Goal: Navigation & Orientation: Find specific page/section

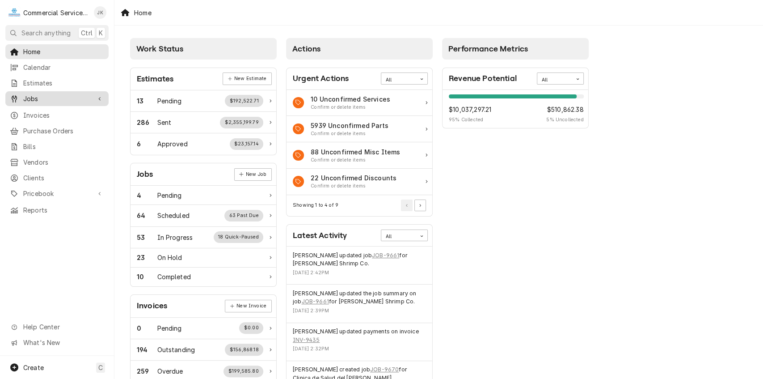
click at [63, 96] on span "Jobs" at bounding box center [57, 98] width 68 height 9
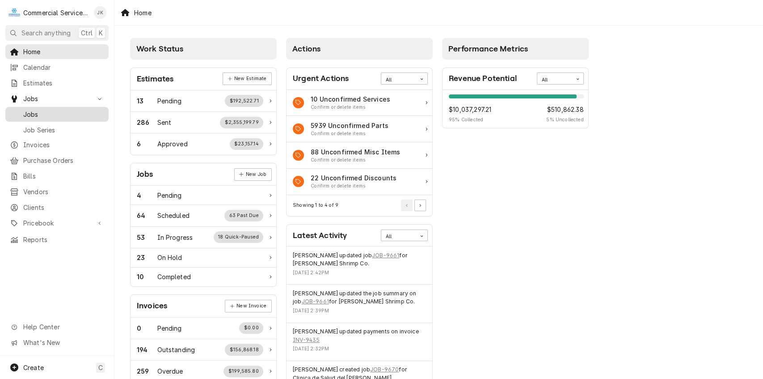
click at [70, 110] on span "Jobs" at bounding box center [63, 114] width 81 height 9
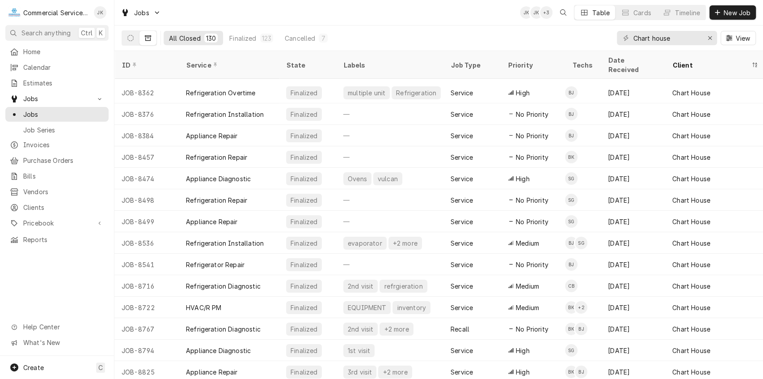
scroll to position [2198, 0]
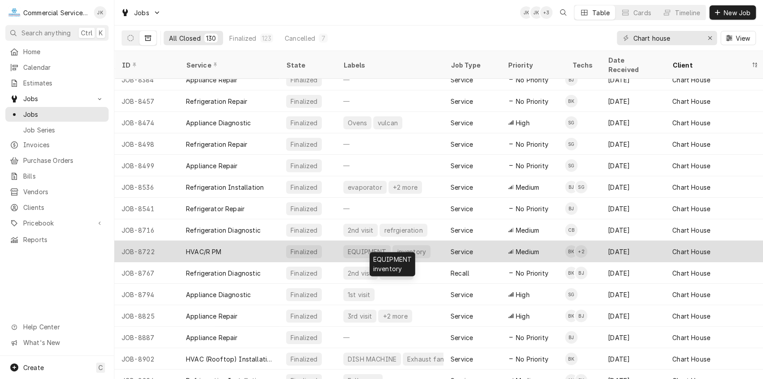
click at [364, 247] on div "EQUIPMENT" at bounding box center [367, 251] width 40 height 9
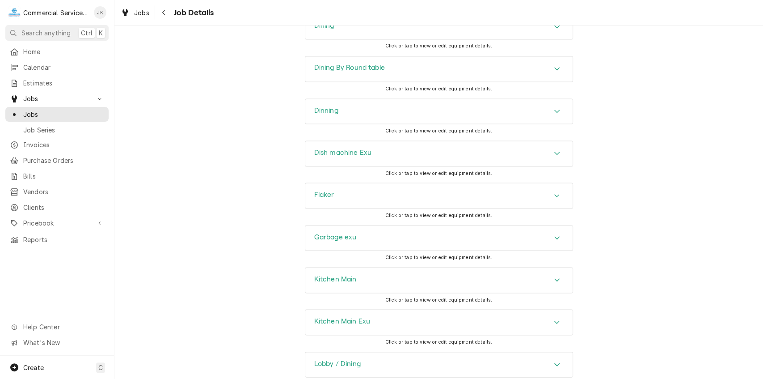
scroll to position [1136, 0]
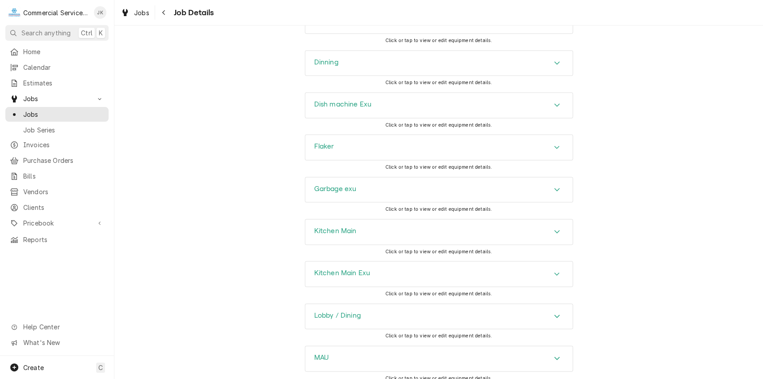
click at [347, 277] on h3 "Kitchen Main Exu" at bounding box center [342, 272] width 56 height 8
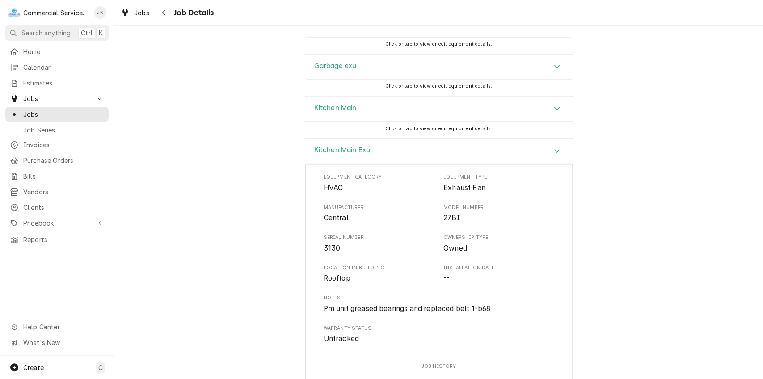
scroll to position [1298, 0]
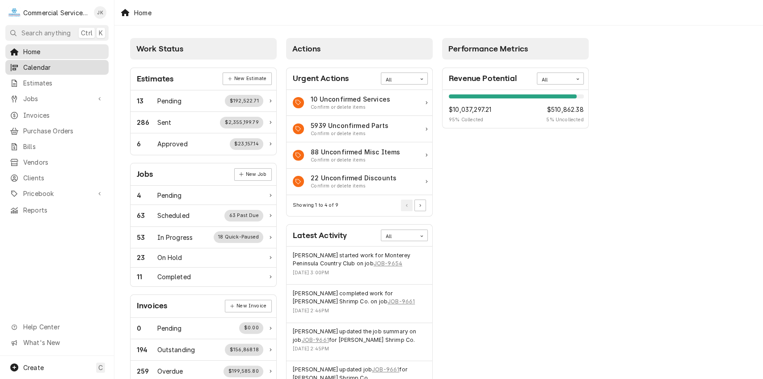
click at [60, 68] on span "Calendar" at bounding box center [63, 67] width 81 height 9
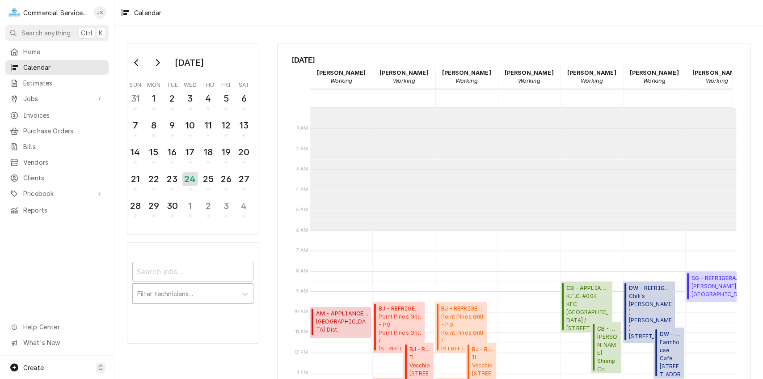
scroll to position [122, 0]
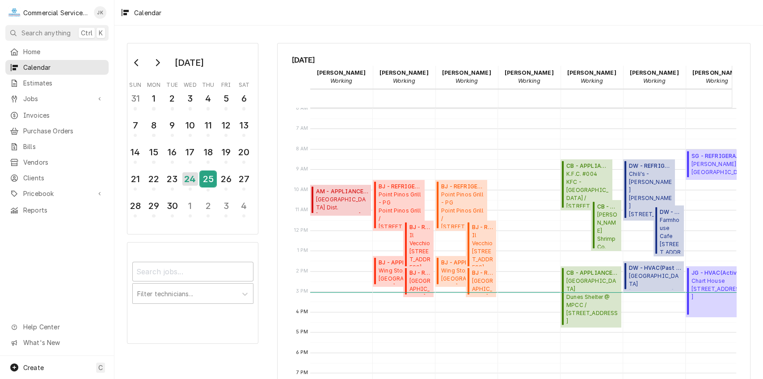
click at [210, 181] on div "25" at bounding box center [208, 178] width 16 height 15
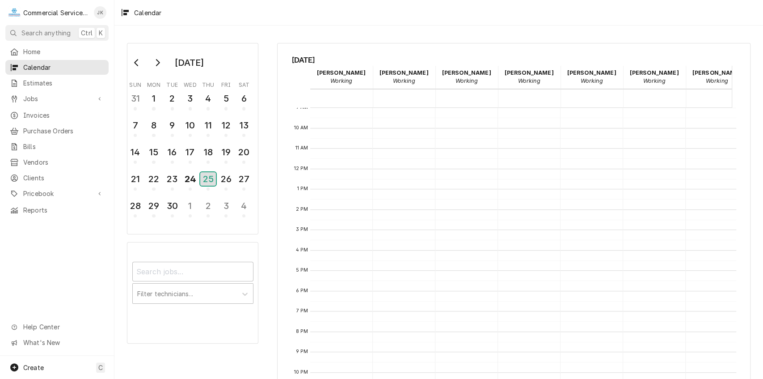
scroll to position [222, 0]
click at [183, 179] on div "24" at bounding box center [190, 178] width 16 height 15
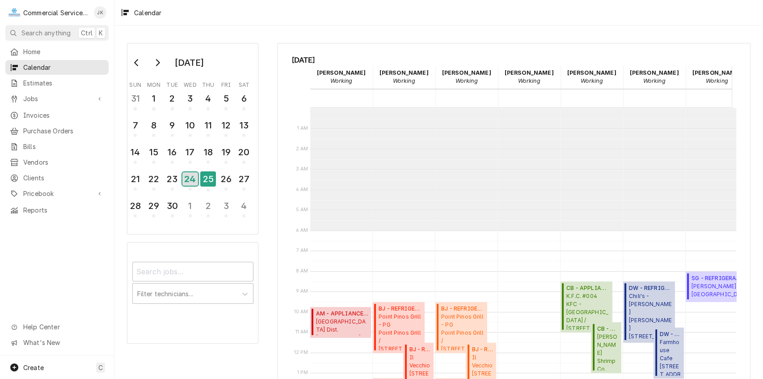
scroll to position [122, 0]
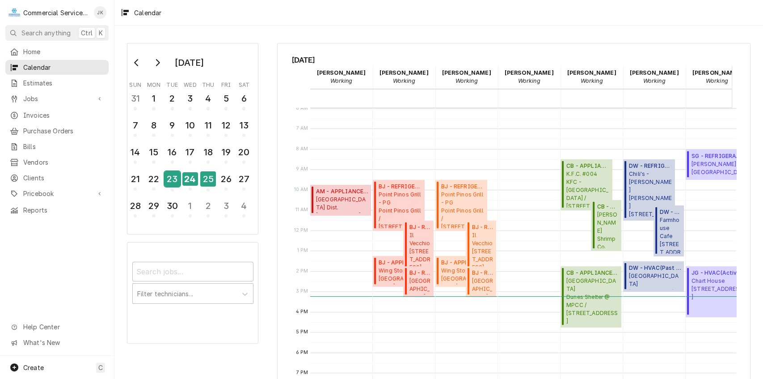
click at [177, 181] on div "23" at bounding box center [173, 178] width 16 height 15
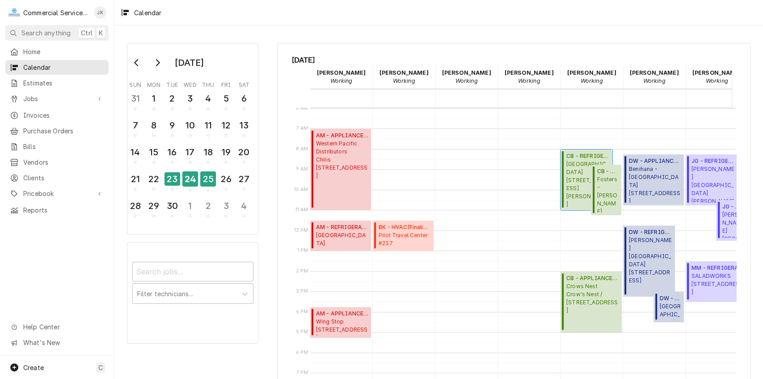
click at [573, 181] on span "Veterans Memorial Building 649 San Benito St, Hollister, CA 95023" at bounding box center [587, 184] width 43 height 48
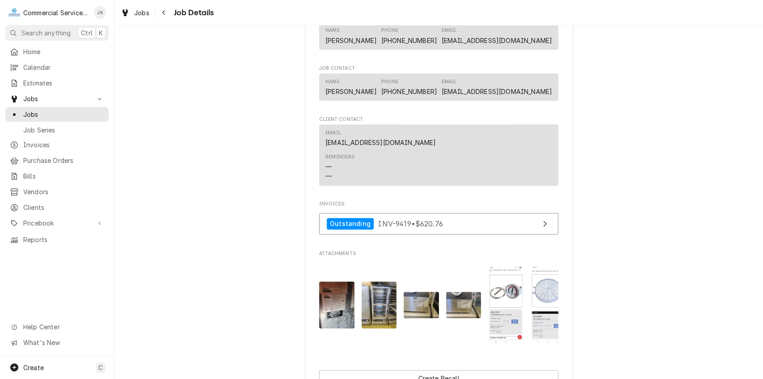
scroll to position [540, 0]
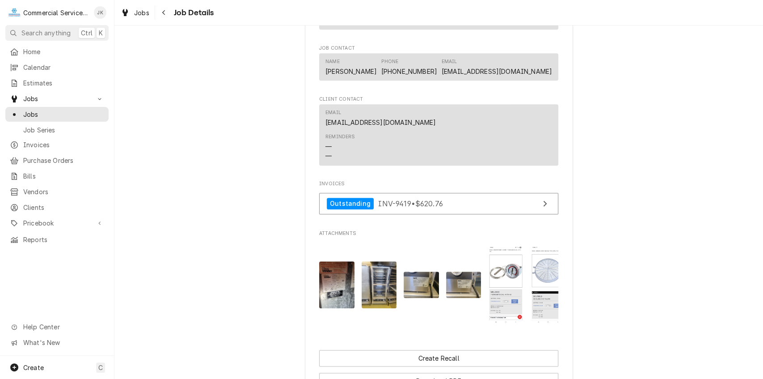
click at [418, 296] on img "Attachments" at bounding box center [421, 284] width 35 height 26
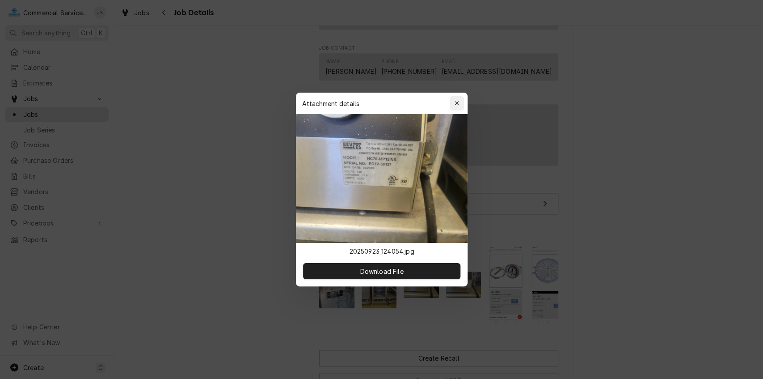
click at [456, 107] on div "button" at bounding box center [456, 103] width 9 height 9
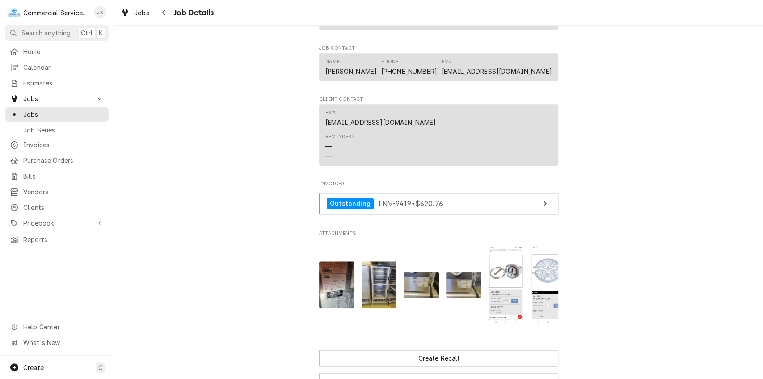
click at [379, 281] on img "Attachments" at bounding box center [379, 284] width 35 height 47
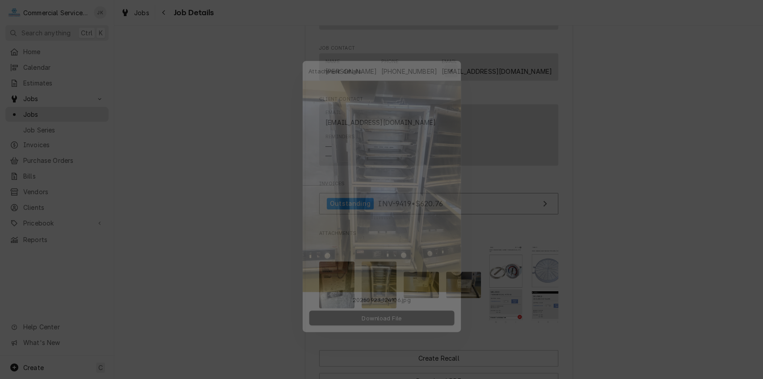
click at [456, 54] on icon "button" at bounding box center [457, 53] width 4 height 4
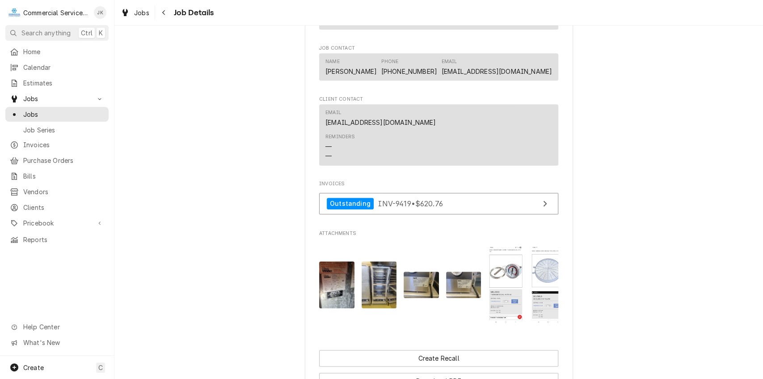
click at [467, 295] on img "Attachments" at bounding box center [463, 284] width 35 height 26
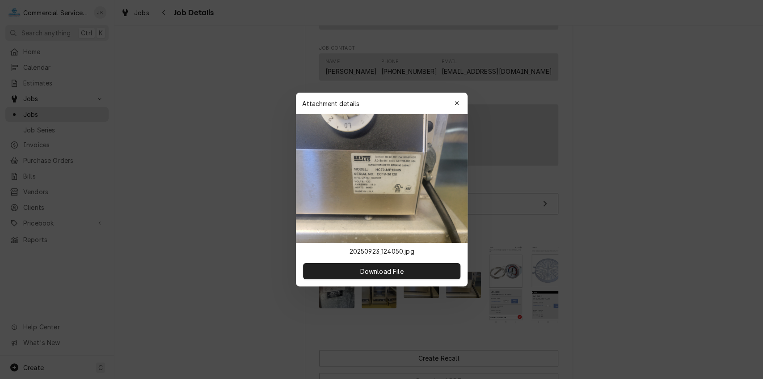
click at [458, 104] on icon "button" at bounding box center [456, 103] width 5 height 6
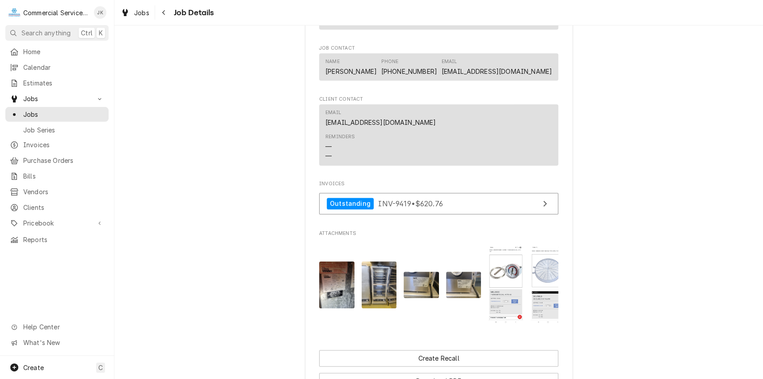
click at [336, 294] on img "Attachments" at bounding box center [336, 284] width 35 height 47
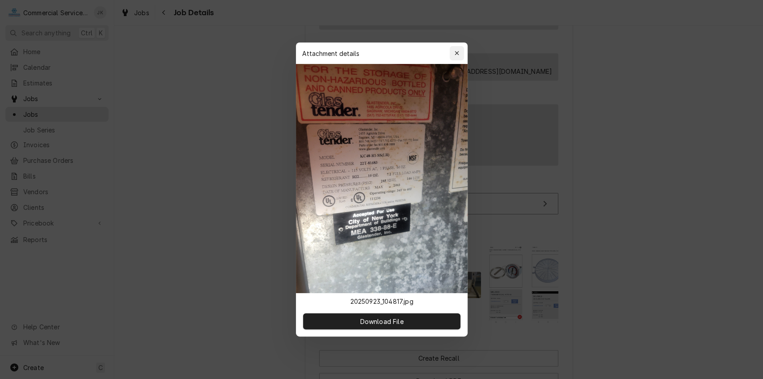
click at [453, 52] on div "button" at bounding box center [456, 53] width 9 height 9
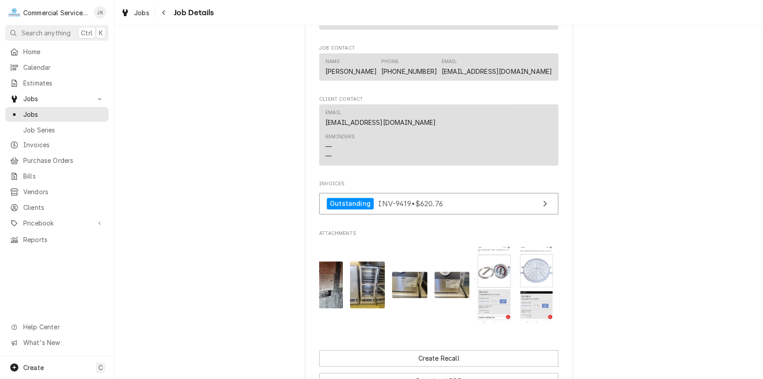
scroll to position [0, 14]
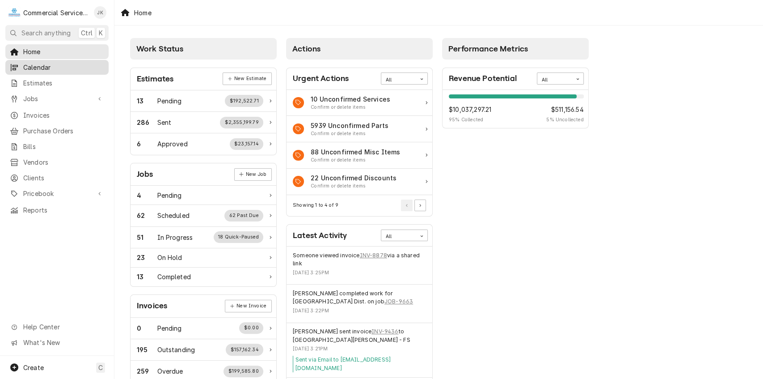
click at [55, 68] on span "Calendar" at bounding box center [63, 67] width 81 height 9
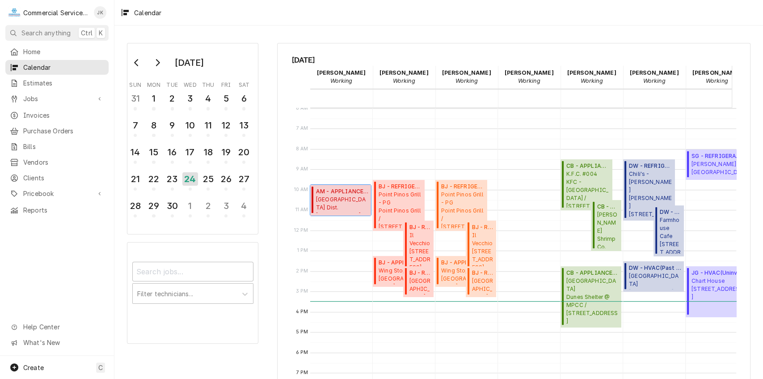
click at [337, 190] on span "AM - APPLIANCE ( Uninvoiced )" at bounding box center [342, 191] width 52 height 8
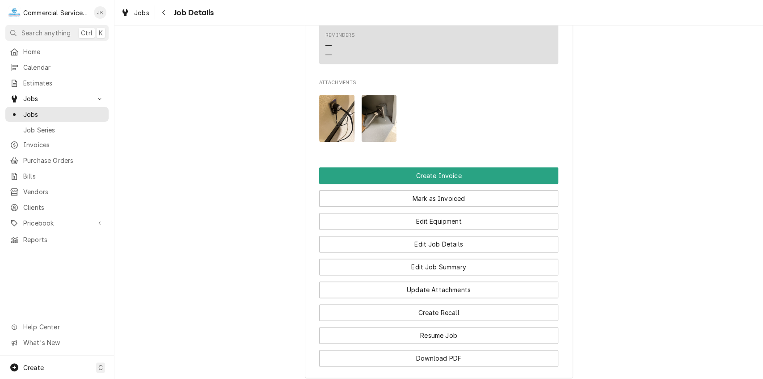
scroll to position [704, 0]
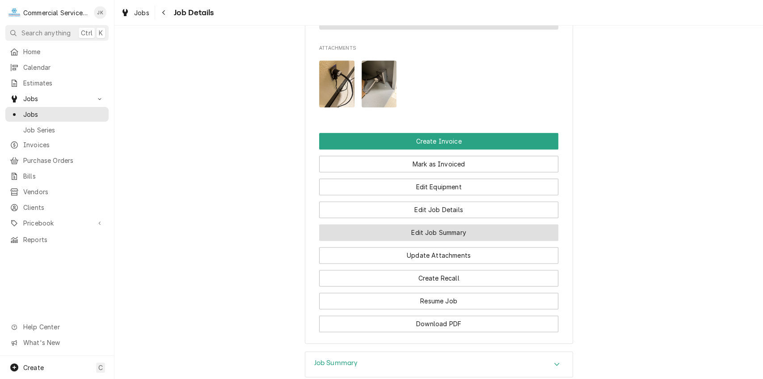
click at [419, 224] on button "Edit Job Summary" at bounding box center [438, 232] width 239 height 17
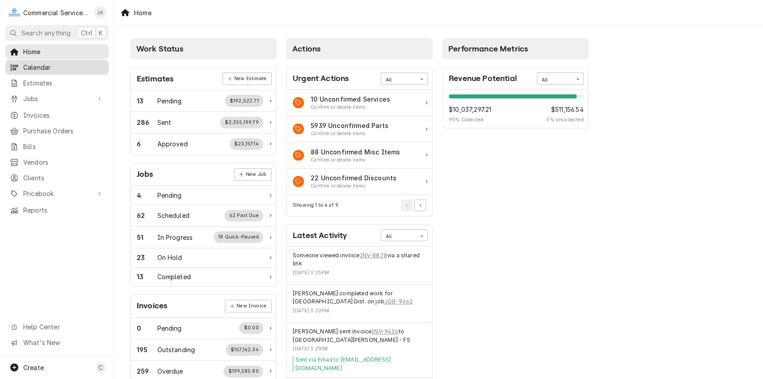
click at [57, 64] on span "Calendar" at bounding box center [63, 67] width 81 height 9
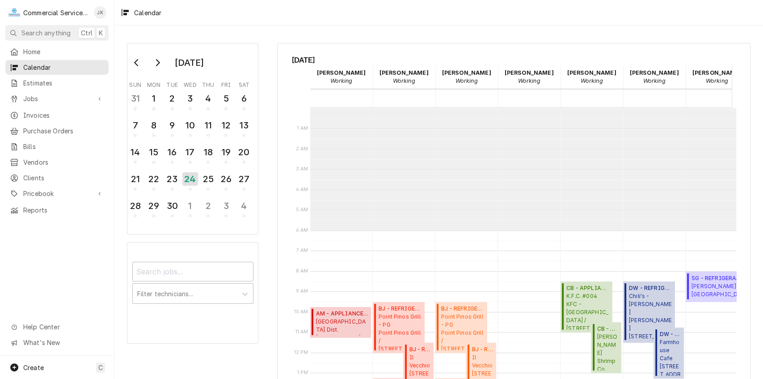
scroll to position [122, 0]
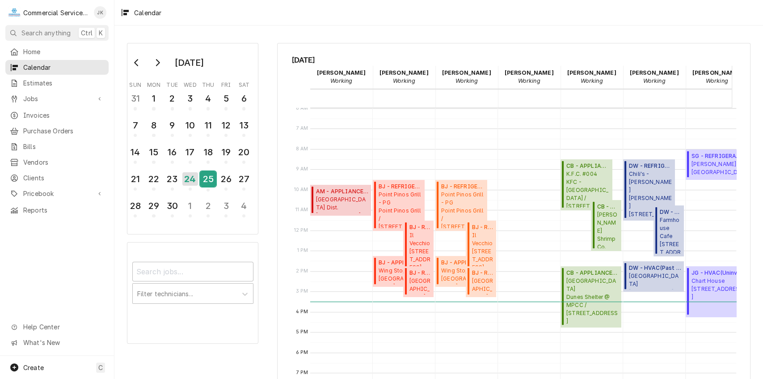
click at [208, 180] on div "25" at bounding box center [208, 178] width 16 height 15
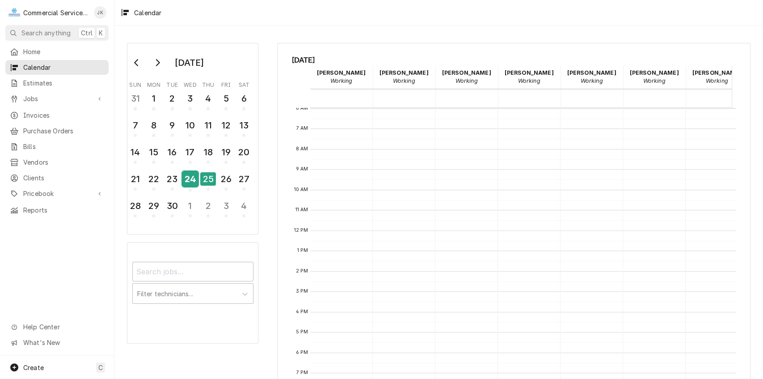
click at [189, 176] on div "24" at bounding box center [190, 178] width 16 height 15
